Goal: Task Accomplishment & Management: Use online tool/utility

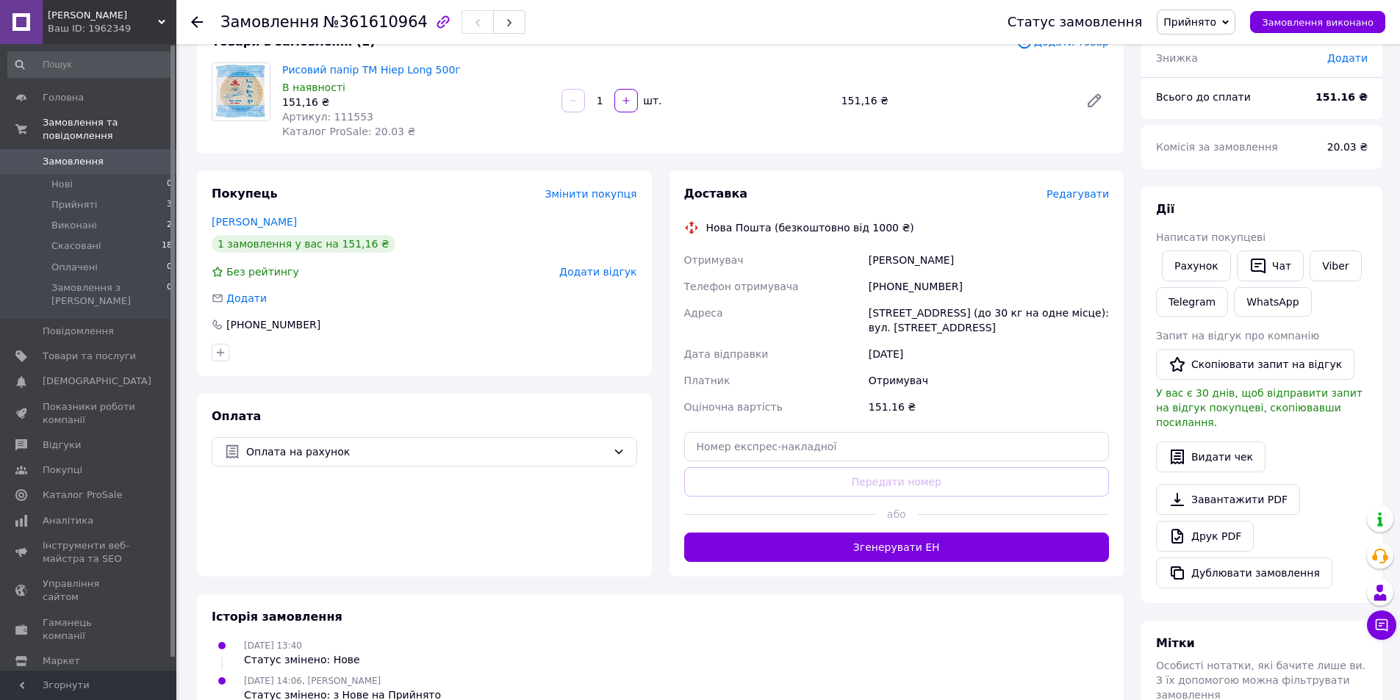
scroll to position [220, 0]
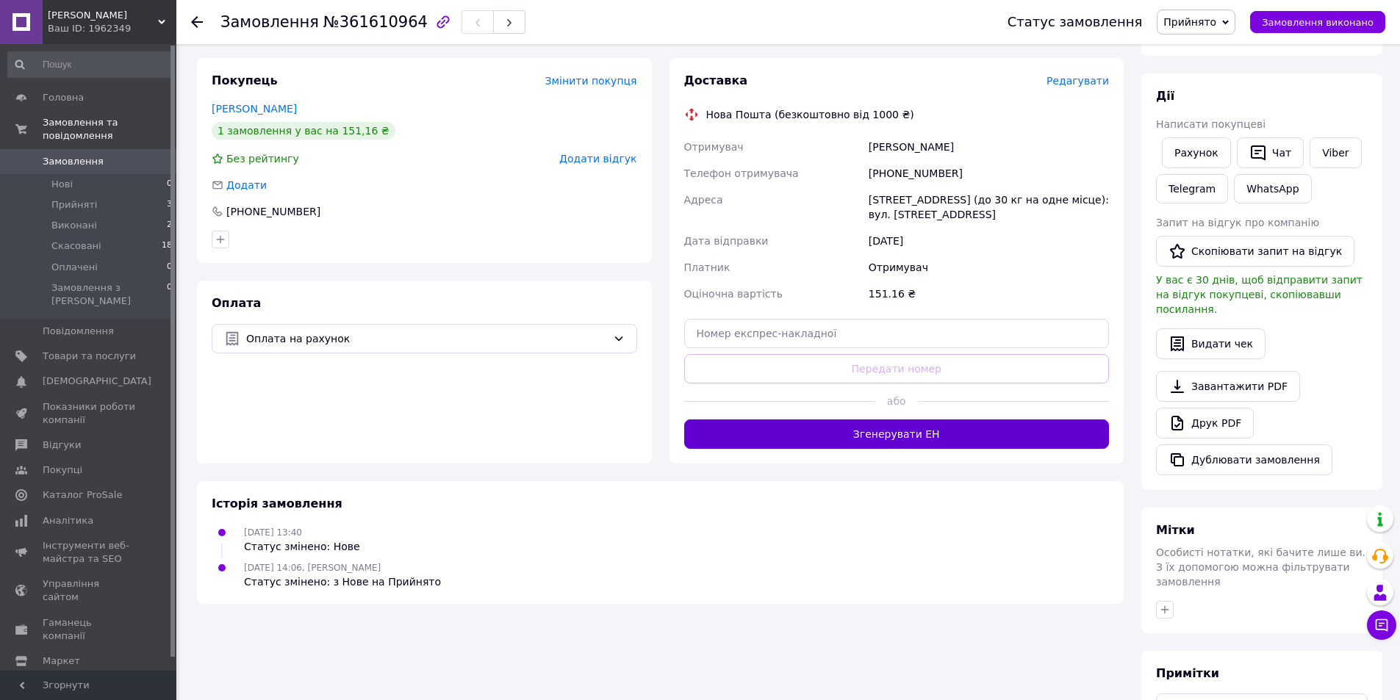
click at [916, 434] on button "Згенерувати ЕН" at bounding box center [896, 434] width 425 height 29
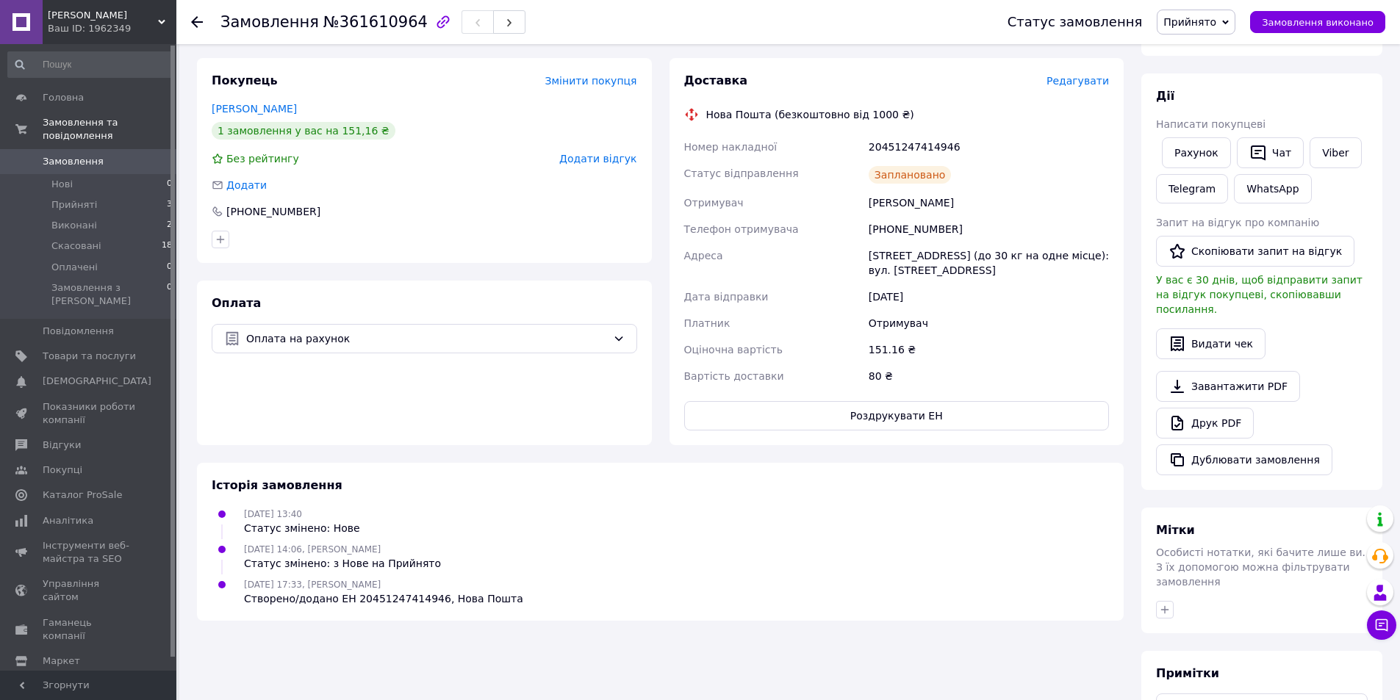
click at [889, 149] on div "20451247414946" at bounding box center [988, 147] width 246 height 26
copy div "20451247414946"
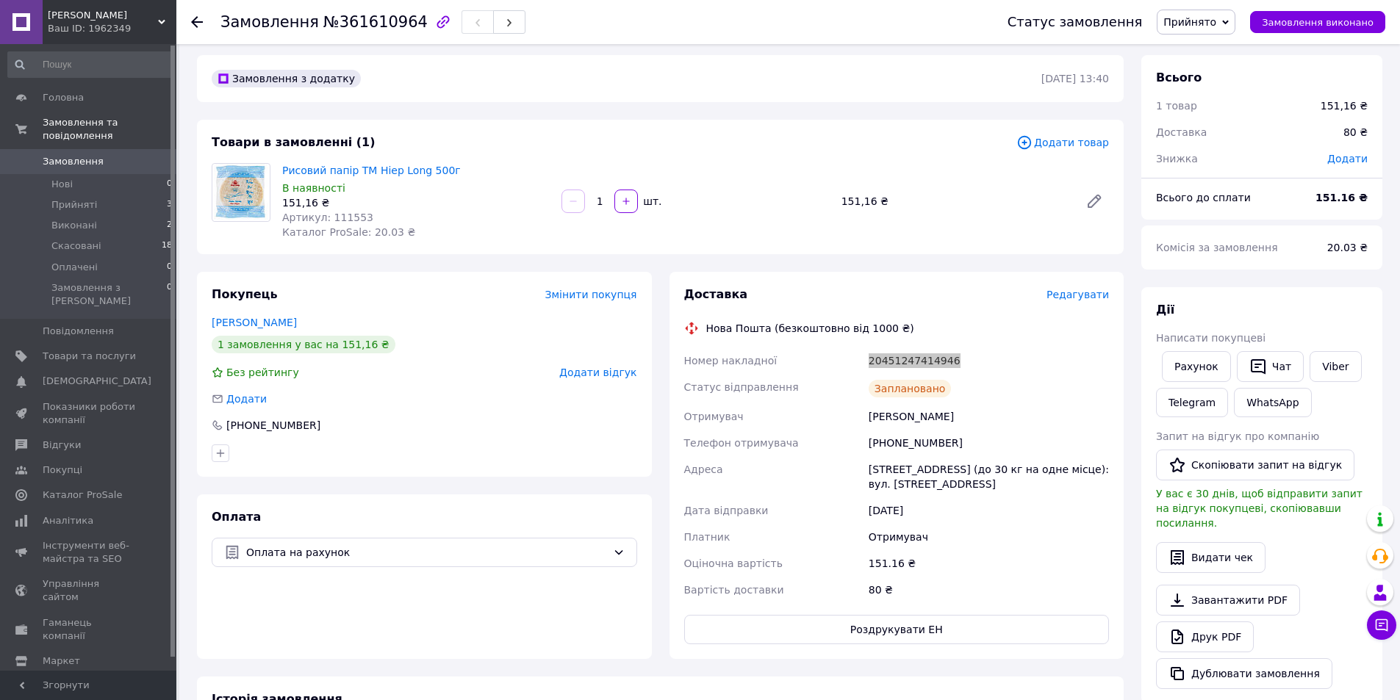
scroll to position [0, 0]
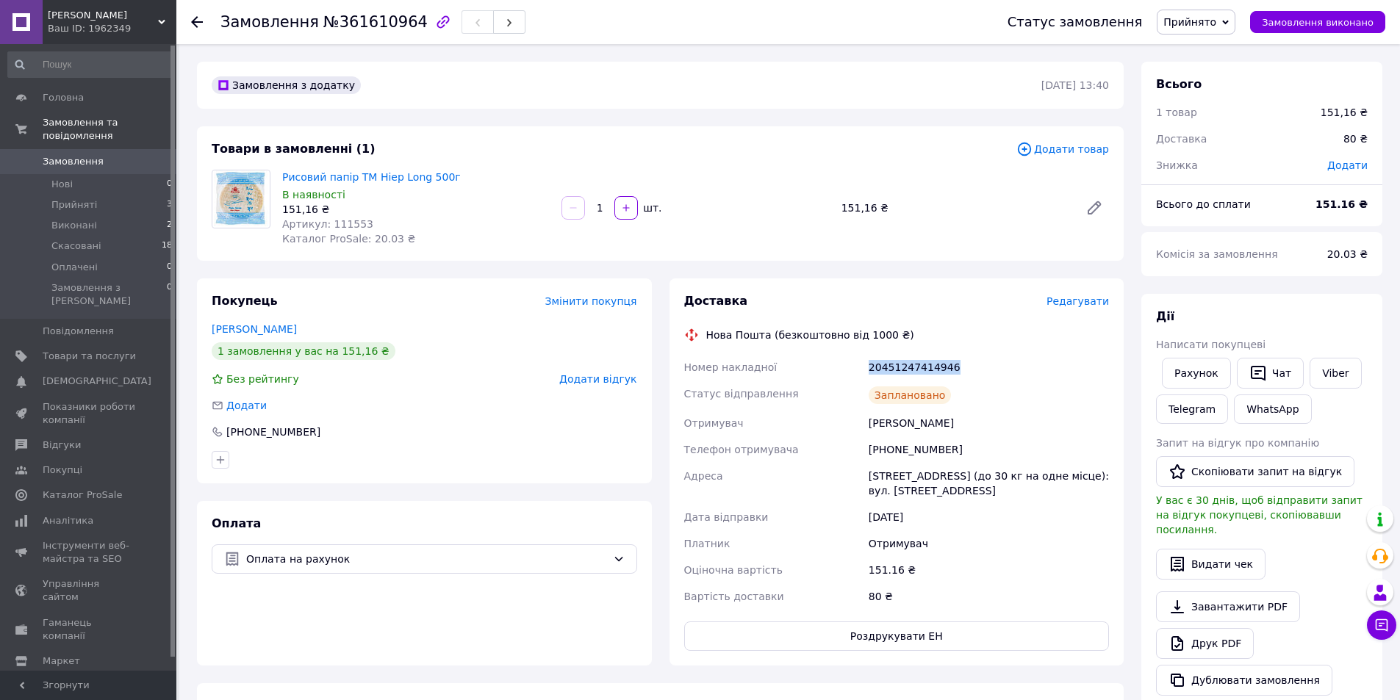
click at [1214, 22] on span "Прийнято" at bounding box center [1189, 22] width 53 height 12
click at [912, 365] on div "20451247414946" at bounding box center [988, 367] width 246 height 26
copy div "20451247414946"
